Goal: Task Accomplishment & Management: Use online tool/utility

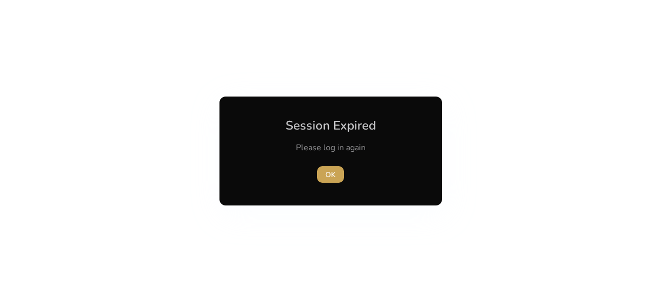
click at [335, 171] on span "OK" at bounding box center [330, 174] width 10 height 11
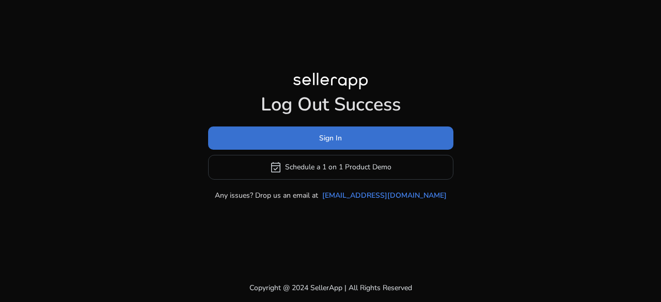
click at [326, 143] on span "Sign In" at bounding box center [330, 138] width 23 height 11
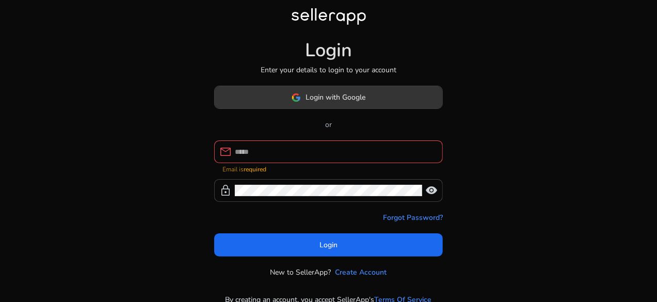
click at [322, 102] on span "Login with Google" at bounding box center [336, 97] width 60 height 11
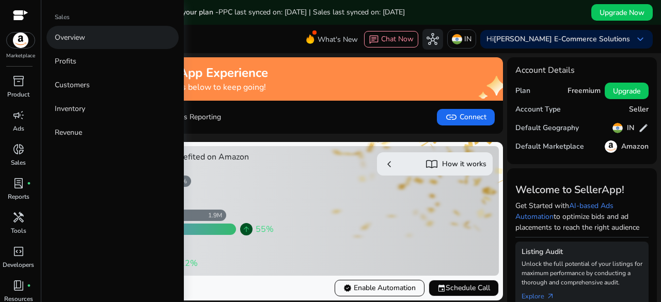
click at [118, 45] on link "Overview" at bounding box center [112, 37] width 132 height 23
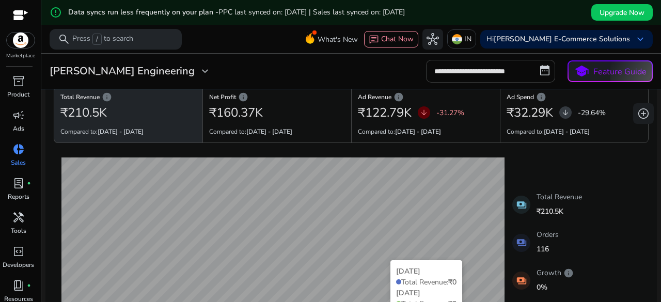
scroll to position [27, 0]
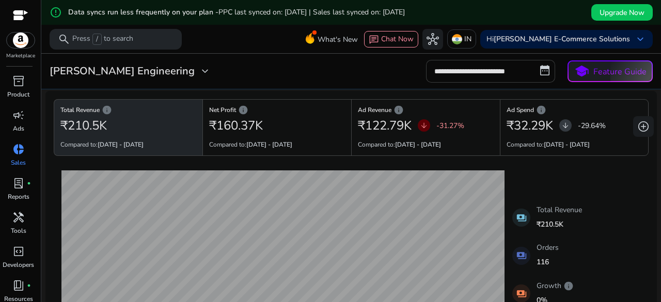
click at [505, 74] on input "**********" at bounding box center [490, 71] width 129 height 23
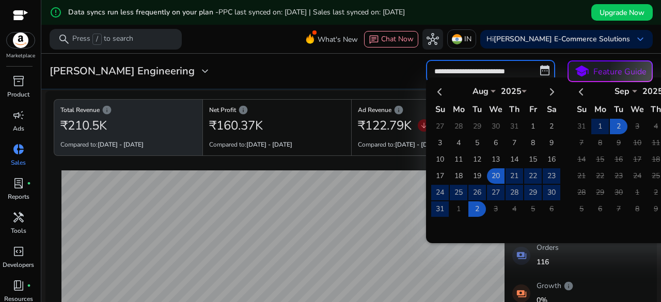
select select "*"
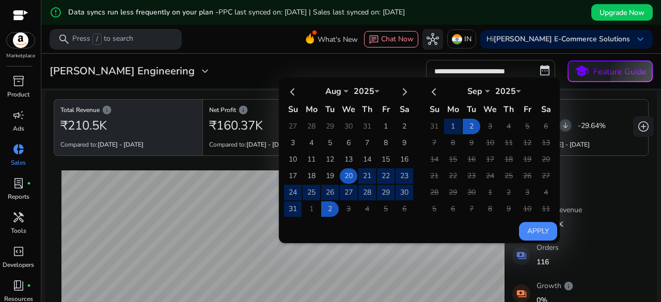
click at [348, 181] on table "Aug *** *** *** *** *** *** *** *** *** *** *** *** 2025 **** Su Mo Tu We Th Fr…" at bounding box center [348, 150] width 131 height 136
click at [522, 233] on button "Apply" at bounding box center [538, 231] width 38 height 19
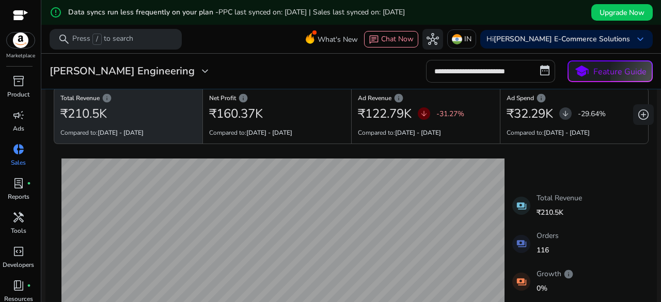
scroll to position [0, 0]
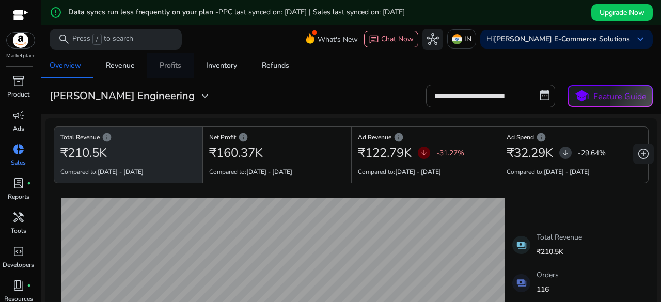
click at [165, 75] on span "Profits" at bounding box center [171, 65] width 22 height 25
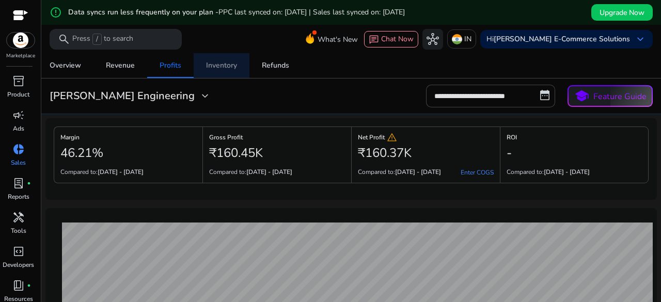
click at [223, 67] on div "Inventory" at bounding box center [221, 65] width 31 height 7
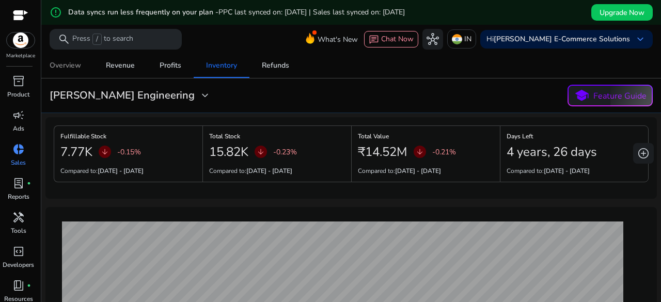
click at [65, 70] on span "Overview" at bounding box center [66, 65] width 32 height 25
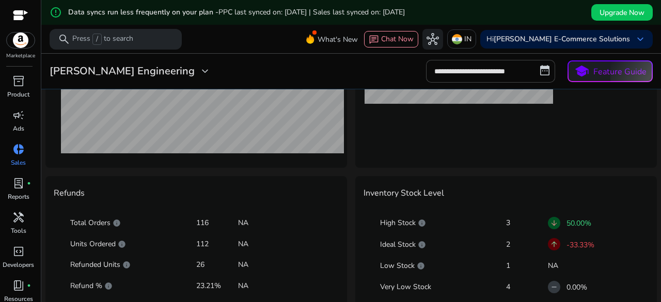
scroll to position [598, 0]
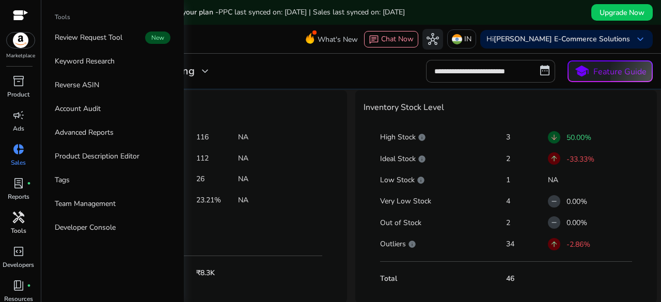
click at [10, 235] on link "handyman Tools" at bounding box center [18, 226] width 37 height 34
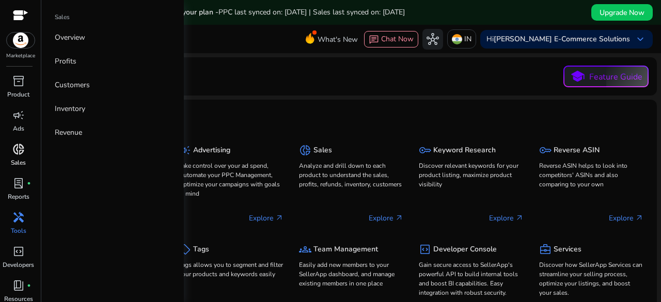
click at [30, 159] on link "donut_small Sales" at bounding box center [18, 158] width 37 height 34
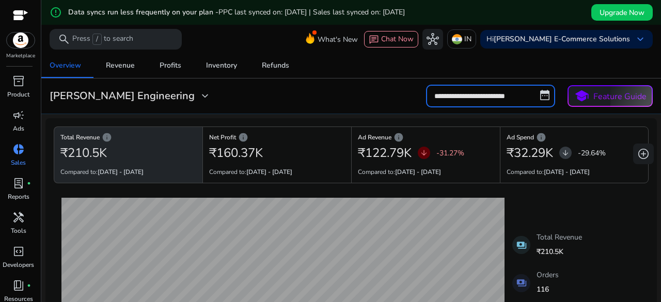
click at [455, 101] on input "**********" at bounding box center [490, 96] width 129 height 23
select select "*"
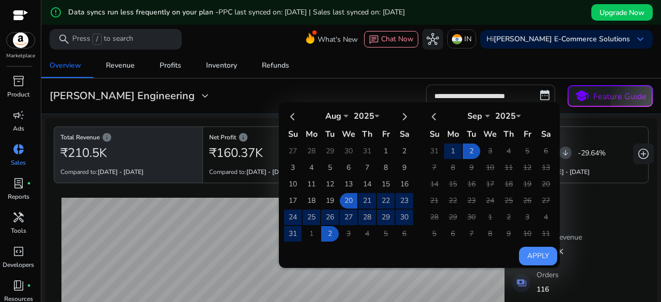
click at [451, 245] on div "Apply" at bounding box center [418, 183] width 278 height 163
click at [588, 226] on div "payments Total Revenue ₹210.5K payments Orders 116 payments Growth info 0% paym…" at bounding box center [351, 301] width 595 height 219
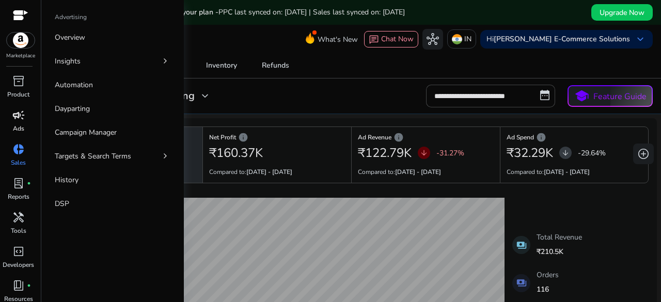
click at [23, 126] on p "Ads" at bounding box center [18, 128] width 11 height 9
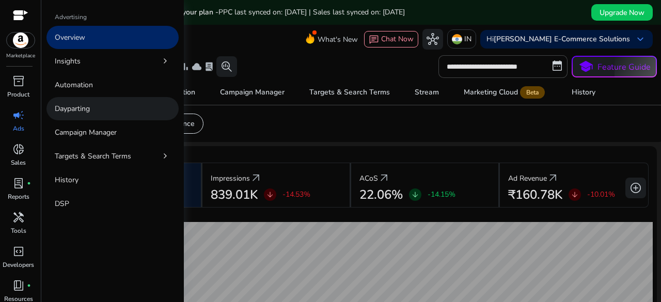
click at [92, 113] on link "Dayparting" at bounding box center [112, 108] width 132 height 23
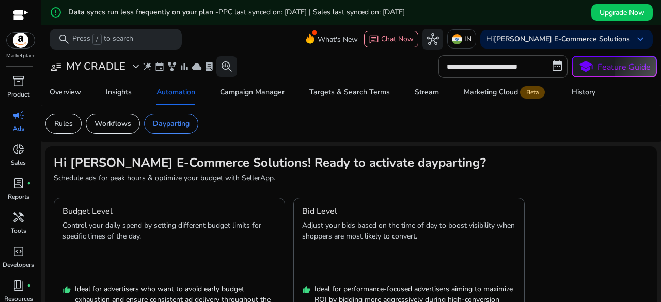
scroll to position [59, 0]
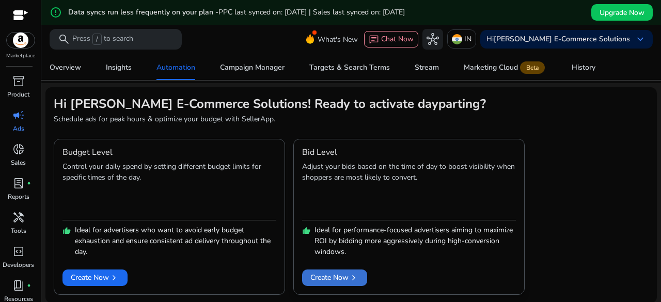
click at [331, 272] on span "Create Now chevron_right" at bounding box center [334, 277] width 49 height 11
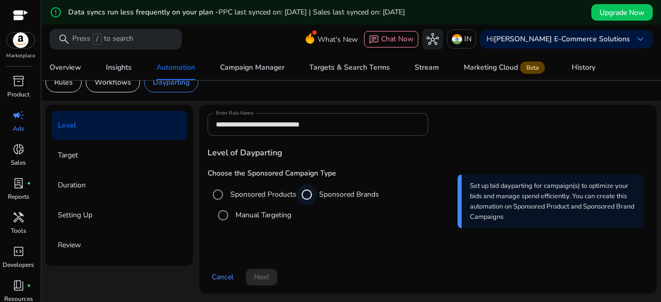
scroll to position [41, 0]
click at [237, 197] on label "Sponsored Products" at bounding box center [262, 194] width 68 height 11
click at [238, 218] on label "Manual Targeting" at bounding box center [262, 215] width 58 height 11
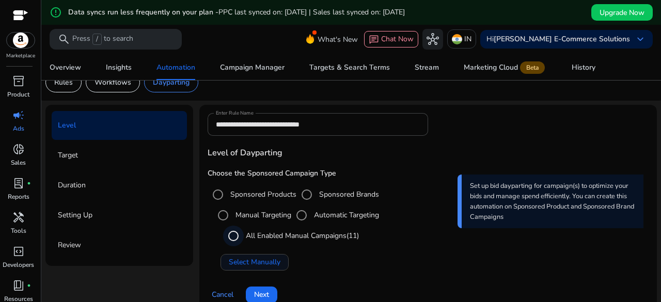
scroll to position [59, 0]
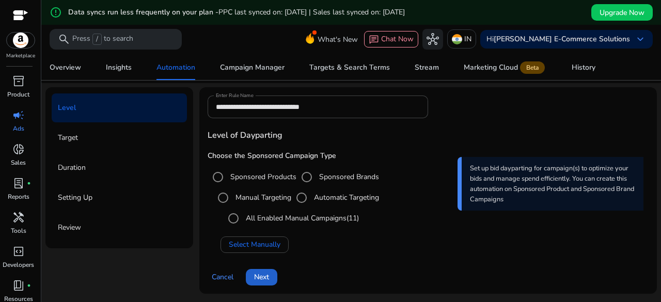
click at [257, 275] on span "Next" at bounding box center [261, 277] width 15 height 11
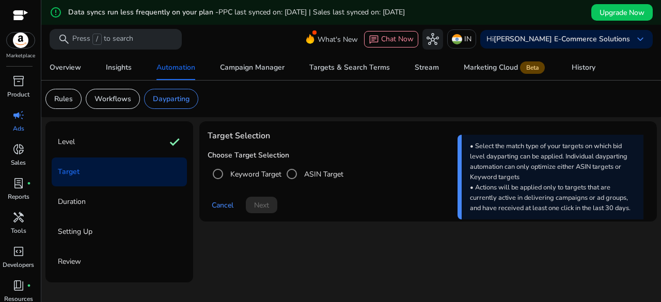
scroll to position [25, 0]
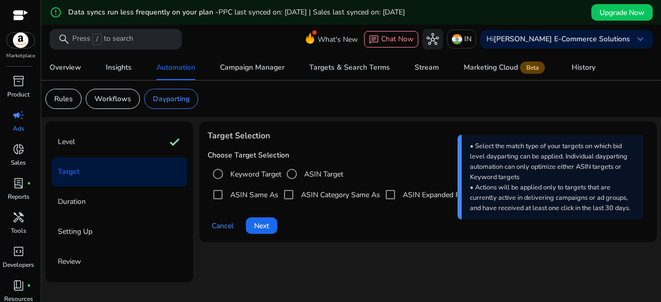
click at [249, 173] on label "Keyword Target" at bounding box center [254, 174] width 53 height 11
click at [263, 225] on span "Next" at bounding box center [261, 226] width 15 height 11
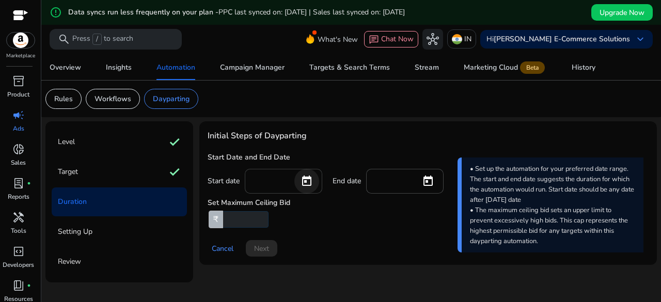
click at [303, 186] on span "Open calendar" at bounding box center [306, 181] width 25 height 25
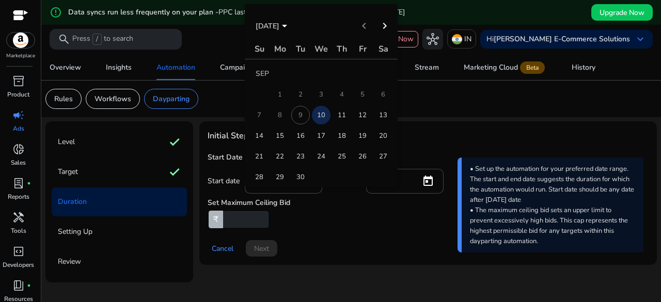
click at [317, 117] on span "10" at bounding box center [321, 115] width 19 height 19
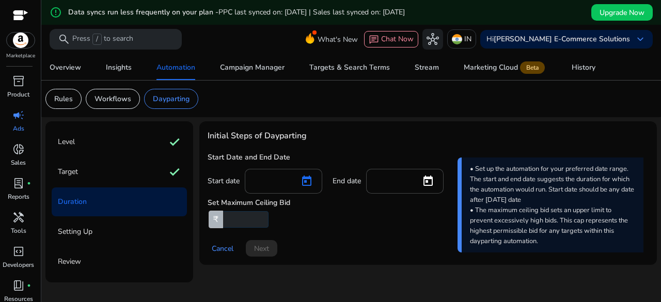
type input "*********"
click at [434, 180] on span "Open calendar" at bounding box center [428, 181] width 25 height 25
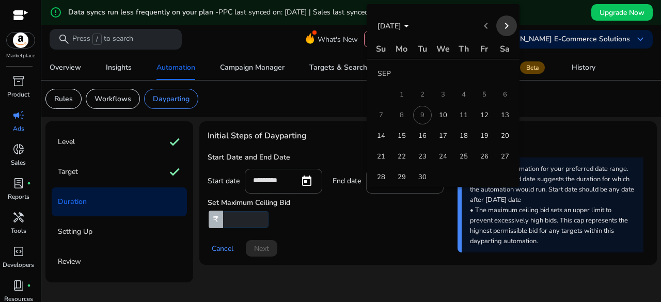
click at [503, 26] on span "Next month" at bounding box center [506, 25] width 21 height 21
click at [489, 28] on span "Previous month" at bounding box center [486, 25] width 21 height 21
click at [508, 25] on span "Next month" at bounding box center [506, 25] width 21 height 21
click at [480, 155] on span "31" at bounding box center [484, 156] width 19 height 19
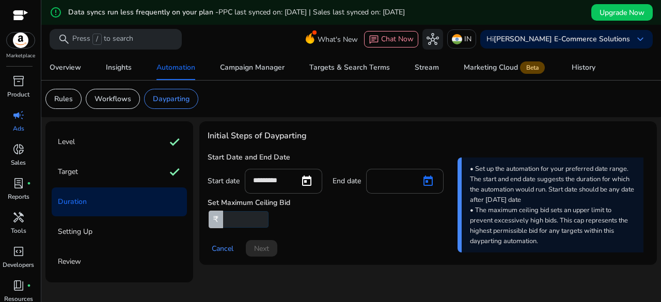
type input "**********"
click at [255, 223] on input "number" at bounding box center [245, 219] width 48 height 17
type input "**"
click at [270, 257] on span at bounding box center [262, 248] width 32 height 25
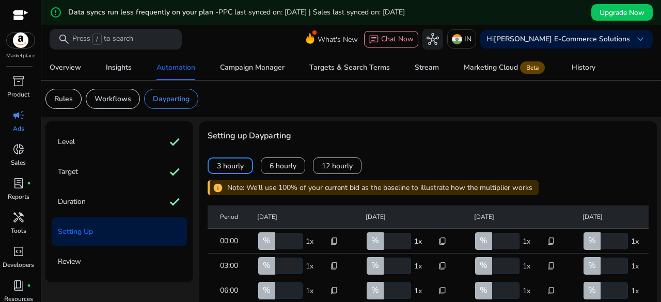
scroll to position [0, 0]
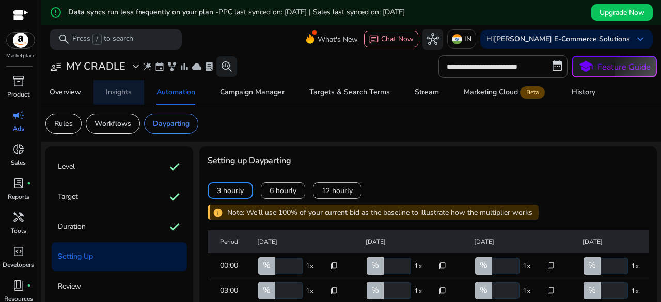
click at [121, 91] on div "Insights" at bounding box center [119, 92] width 26 height 7
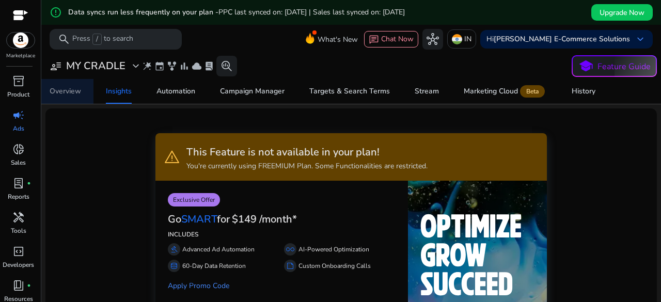
click at [81, 89] on div "Overview" at bounding box center [66, 91] width 32 height 7
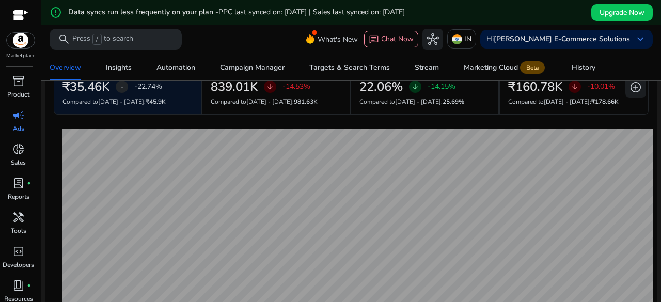
scroll to position [102, 0]
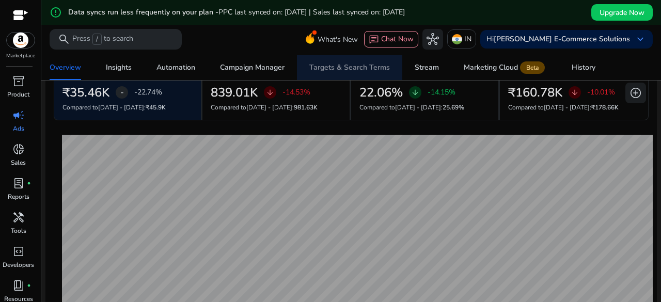
click at [355, 65] on div "Targets & Search Terms" at bounding box center [349, 67] width 81 height 7
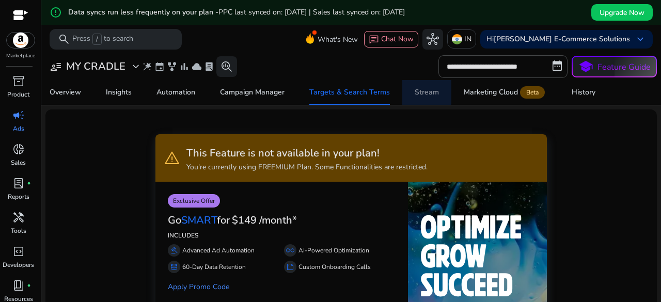
click at [415, 84] on span "Stream" at bounding box center [427, 92] width 24 height 25
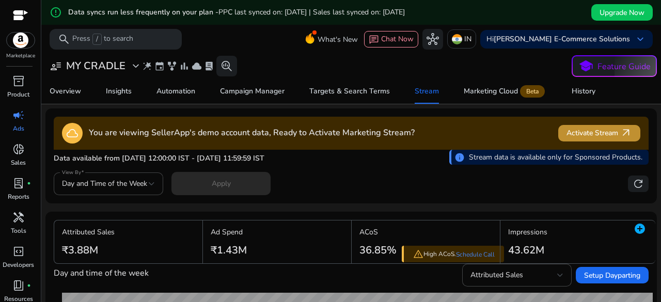
click at [584, 130] on span "Activate Stream arrow_outward" at bounding box center [600, 133] width 66 height 12
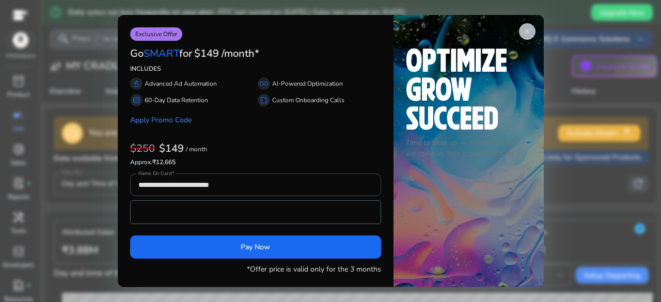
click at [522, 37] on app-icon "close" at bounding box center [527, 31] width 17 height 17
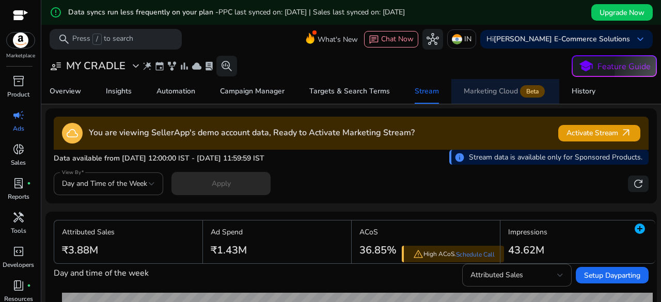
click at [495, 87] on div "Marketing Cloud Beta" at bounding box center [505, 91] width 83 height 8
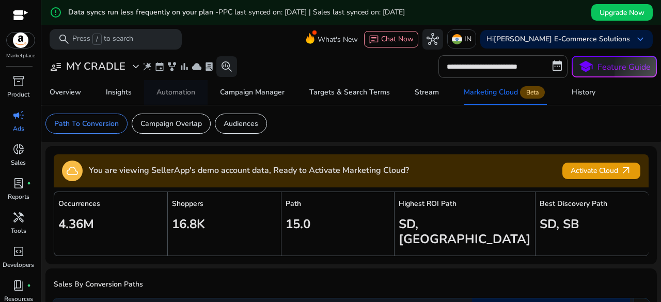
click at [185, 101] on span "Automation" at bounding box center [175, 92] width 39 height 25
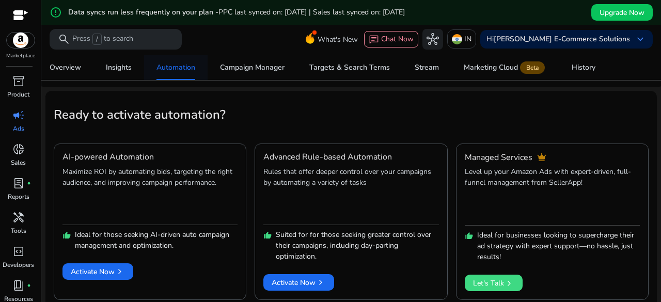
scroll to position [61, 0]
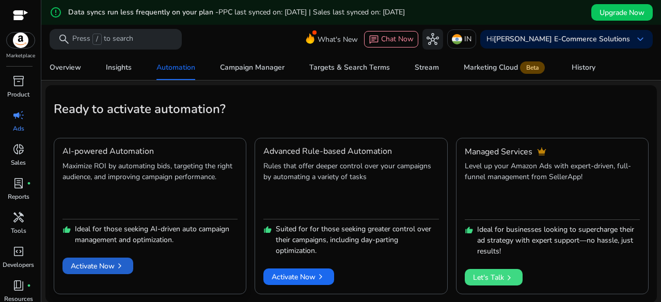
click at [124, 269] on span "chevron_right" at bounding box center [120, 266] width 10 height 10
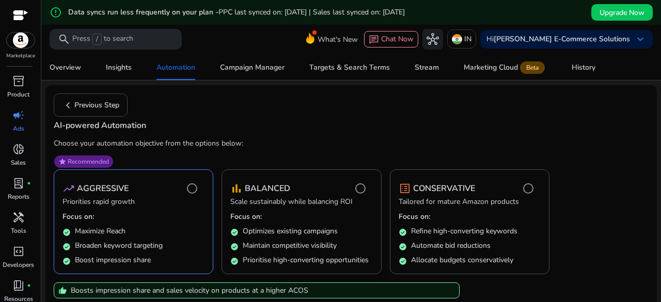
scroll to position [157, 0]
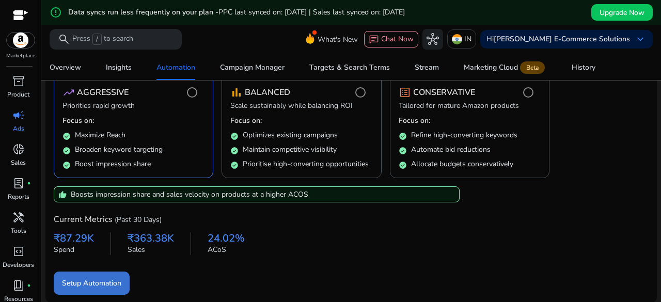
click at [107, 282] on span "Setup Automation" at bounding box center [91, 283] width 59 height 11
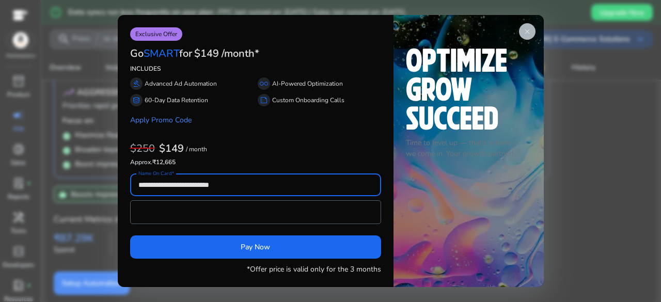
click at [527, 33] on span "close" at bounding box center [527, 31] width 8 height 8
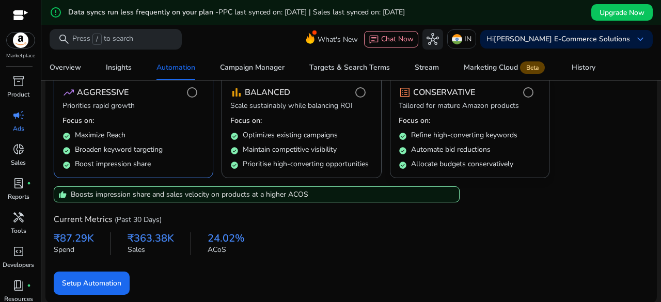
click at [445, 113] on mat-card "list_alt CONSERVATIVE Tailored for mature Amazon products Focus on: check_circl…" at bounding box center [470, 125] width 160 height 105
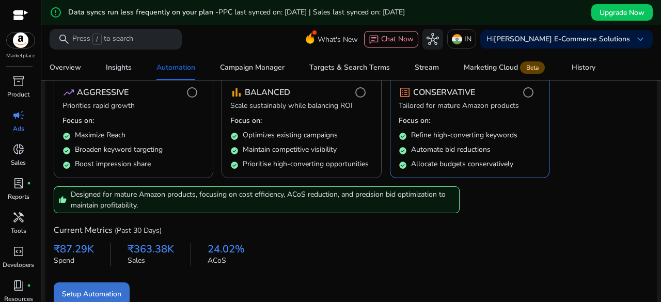
click at [97, 285] on span "submit" at bounding box center [92, 293] width 76 height 25
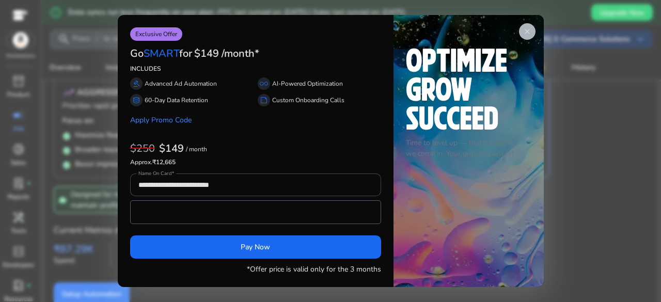
click at [524, 26] on app-icon "close" at bounding box center [527, 31] width 17 height 17
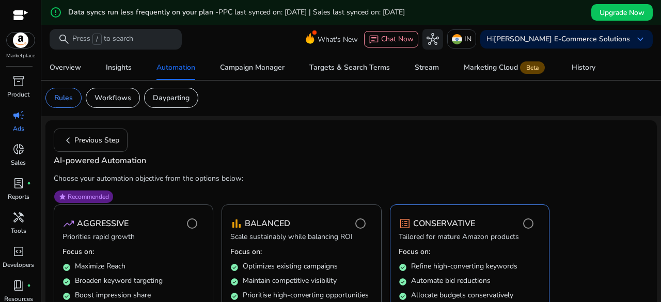
scroll to position [25, 0]
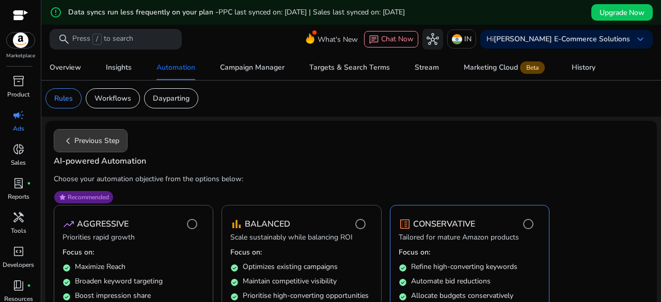
click at [101, 147] on span at bounding box center [90, 141] width 73 height 25
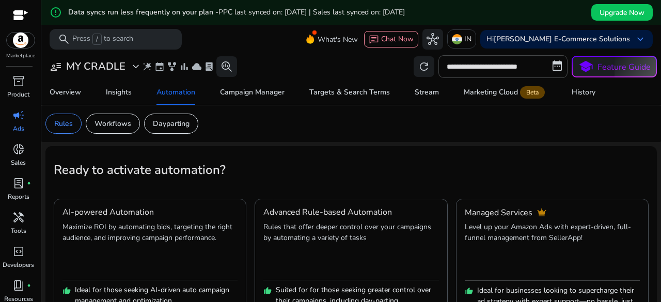
scroll to position [61, 0]
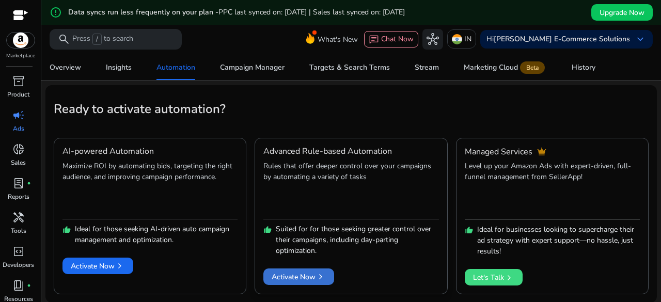
click at [306, 284] on span at bounding box center [298, 276] width 71 height 25
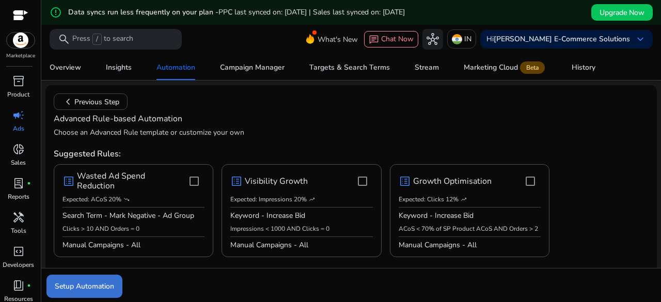
click at [93, 286] on span "Setup Automation" at bounding box center [84, 286] width 59 height 11
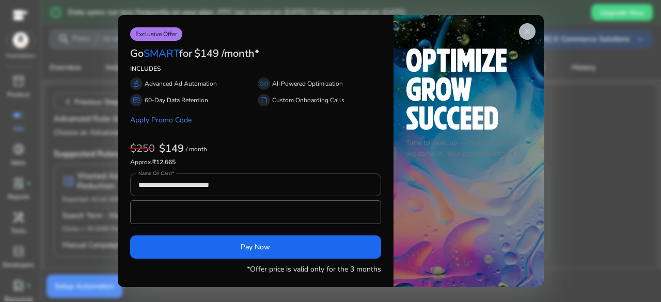
click at [528, 37] on app-icon "close" at bounding box center [527, 31] width 17 height 17
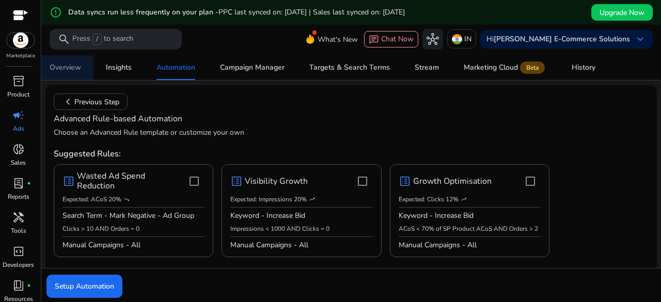
click at [89, 64] on link "Overview" at bounding box center [65, 67] width 56 height 25
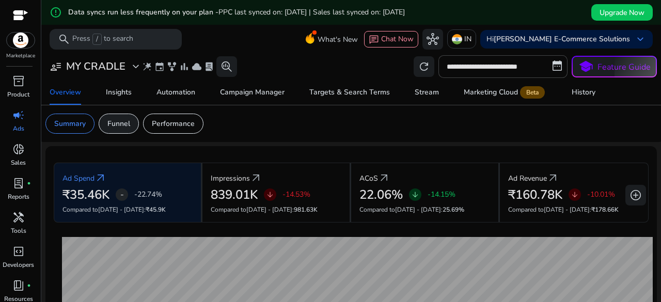
click at [130, 128] on p "Funnel" at bounding box center [118, 123] width 23 height 11
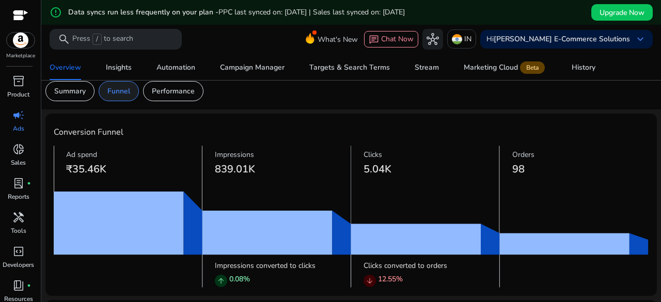
scroll to position [22, 0]
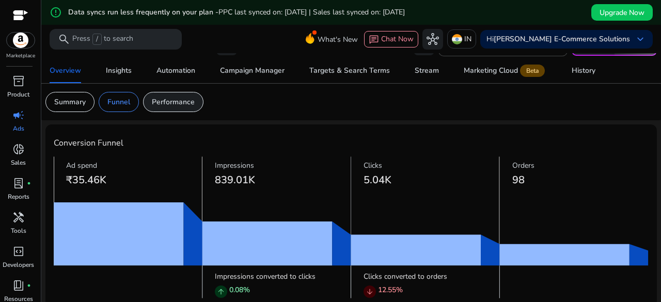
click at [162, 111] on div "Performance" at bounding box center [173, 102] width 60 height 20
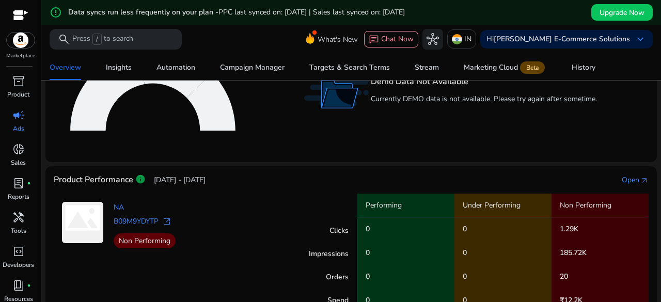
scroll to position [301, 0]
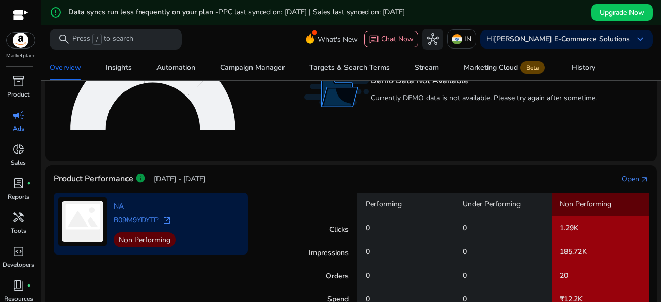
click at [165, 219] on span "open_in_new" at bounding box center [167, 220] width 8 height 8
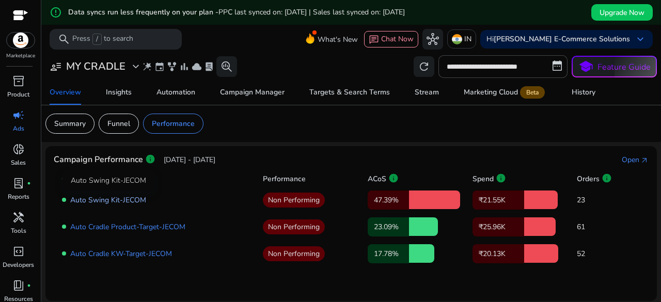
click at [129, 199] on link "Auto Swing Kit-JECOM" at bounding box center [108, 200] width 76 height 10
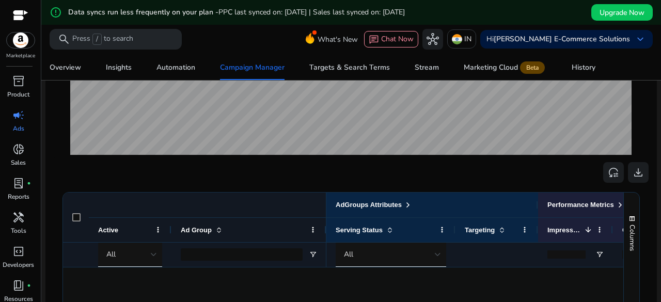
scroll to position [259, 0]
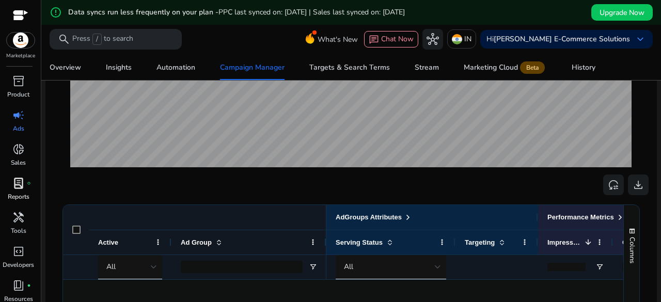
click at [15, 187] on span "lab_profile" at bounding box center [18, 183] width 12 height 12
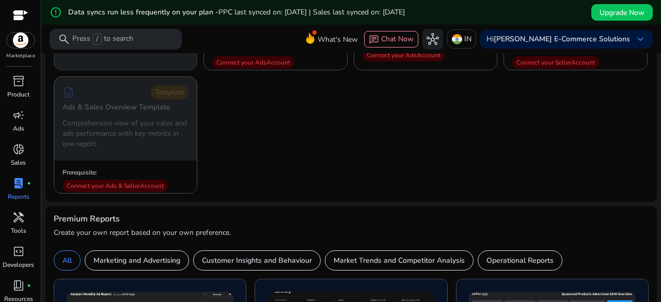
scroll to position [331, 0]
